Goal: Task Accomplishment & Management: Complete application form

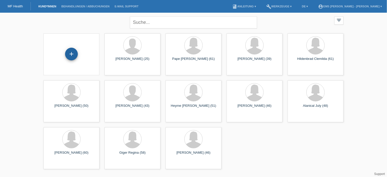
click at [73, 52] on div "+" at bounding box center [71, 54] width 13 height 13
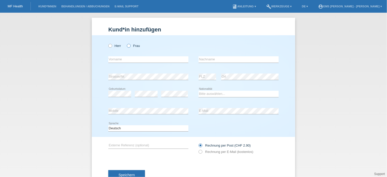
click at [126, 43] on icon at bounding box center [126, 43] width 0 height 0
click at [127, 46] on input "Frau" at bounding box center [128, 45] width 3 height 3
radio input "true"
click at [112, 61] on input "text" at bounding box center [148, 59] width 80 height 6
type input "[GEOGRAPHIC_DATA]"
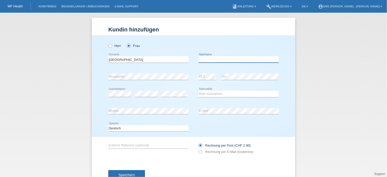
click at [216, 62] on input "text" at bounding box center [239, 59] width 80 height 6
type input "Gracielle"
click at [208, 94] on select "Bitte auswählen... Schweiz Deutschland Liechtenstein Österreich ------------ Af…" at bounding box center [239, 94] width 80 height 6
click at [273, 92] on select "Bitte auswählen... Schweiz Deutschland Liechtenstein Österreich ------------ Af…" at bounding box center [239, 94] width 80 height 6
click at [274, 94] on select "Bitte auswählen... Schweiz Deutschland Liechtenstein Österreich ------------ Af…" at bounding box center [239, 94] width 80 height 6
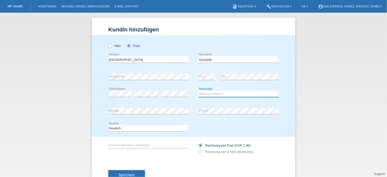
click at [201, 94] on select "Bitte auswählen... Schweiz Deutschland Liechtenstein Österreich ------------ Af…" at bounding box center [239, 94] width 80 height 6
select select "CH"
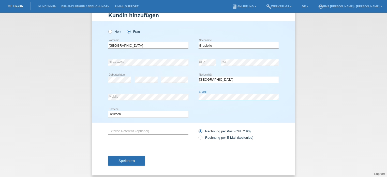
scroll to position [18, 0]
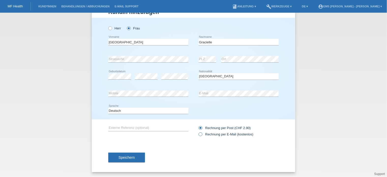
click at [198, 132] on icon at bounding box center [198, 132] width 0 height 0
click at [200, 134] on input "Rechnung per E-Mail (kostenlos)" at bounding box center [200, 136] width 3 height 6
radio input "true"
click at [126, 158] on span "Speichern" at bounding box center [126, 158] width 16 height 4
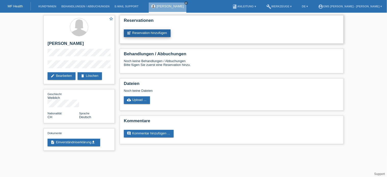
click at [151, 33] on link "post_add Reservation hinzufügen" at bounding box center [147, 33] width 47 height 8
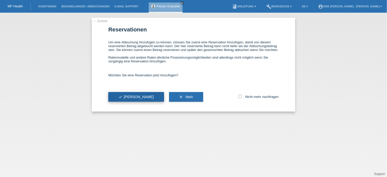
click at [128, 96] on span "check Ja" at bounding box center [135, 97] width 35 height 4
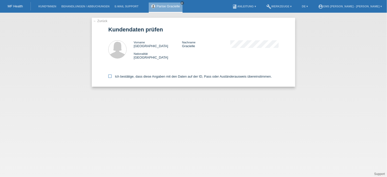
click at [111, 76] on icon at bounding box center [109, 76] width 3 height 3
click at [111, 76] on input "Ich bestätige, dass diese Angaben mit den Daten auf der ID, Pass oder Ausländer…" at bounding box center [109, 76] width 3 height 3
checkbox input "true"
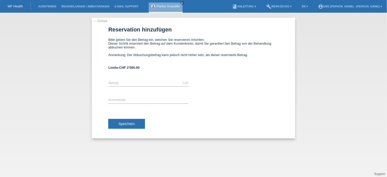
click at [104, 21] on link "← Zurück" at bounding box center [100, 21] width 14 height 4
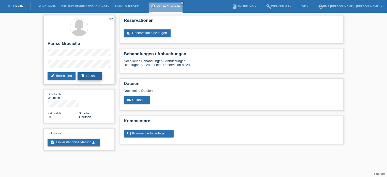
click at [95, 75] on link "delete Löschen" at bounding box center [90, 76] width 24 height 8
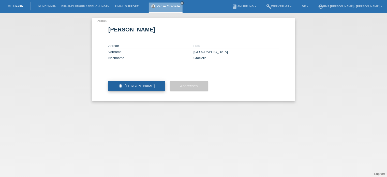
click at [145, 88] on span "Kundin löschen" at bounding box center [140, 86] width 30 height 4
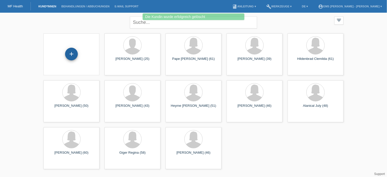
click at [70, 55] on div "+" at bounding box center [71, 54] width 13 height 13
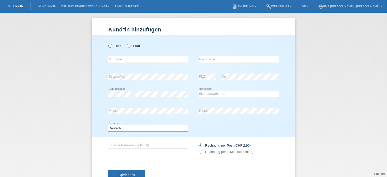
click at [108, 43] on icon at bounding box center [108, 43] width 0 height 0
click at [108, 47] on input "Herr" at bounding box center [109, 45] width 3 height 3
radio input "true"
click at [109, 59] on input "text" at bounding box center [148, 59] width 80 height 6
type input "[GEOGRAPHIC_DATA]"
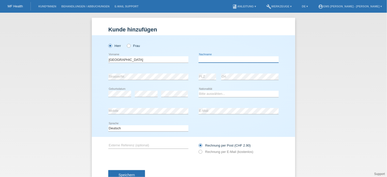
click at [214, 60] on input "text" at bounding box center [239, 59] width 80 height 6
type input "Maurizio"
click at [159, 89] on div "Herr Frau Parise error Vorname C" at bounding box center [193, 86] width 203 height 102
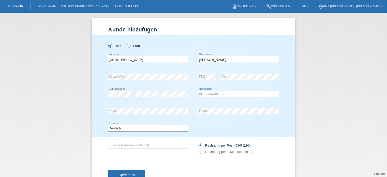
select select "CH"
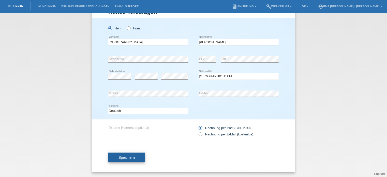
click at [125, 158] on span "Speichern" at bounding box center [126, 158] width 16 height 4
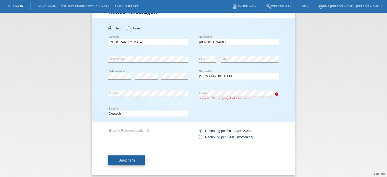
click at [135, 160] on button "Speichern" at bounding box center [126, 161] width 37 height 10
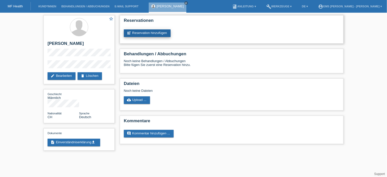
click at [152, 32] on link "post_add Reservation hinzufügen" at bounding box center [147, 33] width 47 height 8
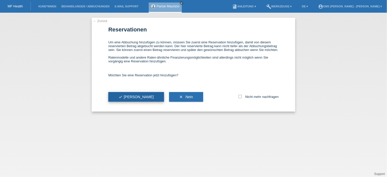
click at [123, 97] on span "check Ja" at bounding box center [135, 97] width 35 height 4
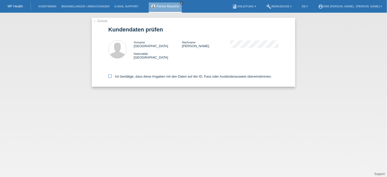
click at [111, 77] on icon at bounding box center [109, 76] width 3 height 3
click at [111, 77] on input "Ich bestätige, dass diese Angaben mit den Daten auf der ID, Pass oder Ausländer…" at bounding box center [109, 76] width 3 height 3
checkbox input "true"
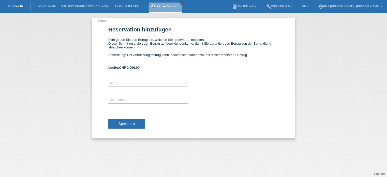
click at [218, 88] on div "CHF error [GEOGRAPHIC_DATA]" at bounding box center [193, 83] width 170 height 17
click at [101, 22] on link "← Zurück" at bounding box center [100, 21] width 14 height 4
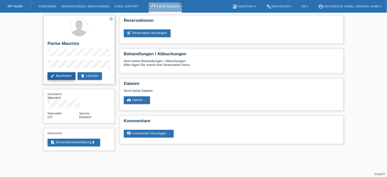
click at [63, 77] on link "edit Bearbeiten" at bounding box center [62, 76] width 28 height 8
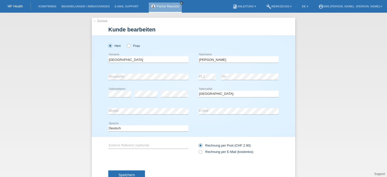
select select "CH"
click at [97, 21] on link "← Zurück" at bounding box center [100, 21] width 14 height 4
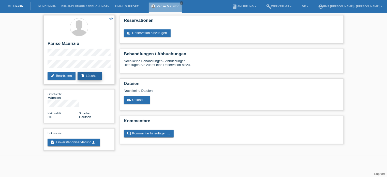
click at [97, 76] on link "delete Löschen" at bounding box center [90, 76] width 24 height 8
